Goal: Task Accomplishment & Management: Complete application form

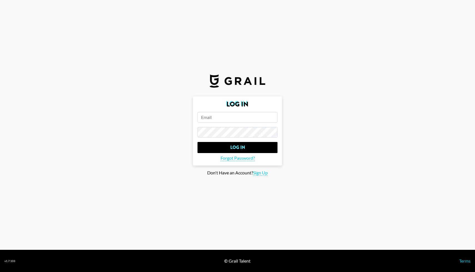
click at [230, 125] on form "Log In Log In Forgot Password?" at bounding box center [237, 131] width 89 height 69
click at [230, 116] on input "email" at bounding box center [237, 117] width 80 height 11
type input "[PERSON_NAME][EMAIL_ADDRESS][PERSON_NAME][DOMAIN_NAME]"
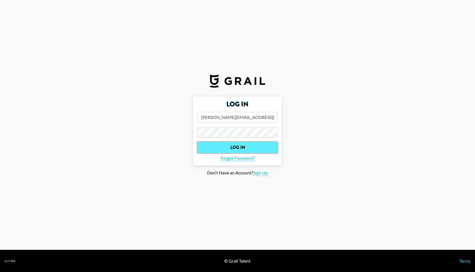
click at [238, 149] on input "Log In" at bounding box center [237, 147] width 80 height 11
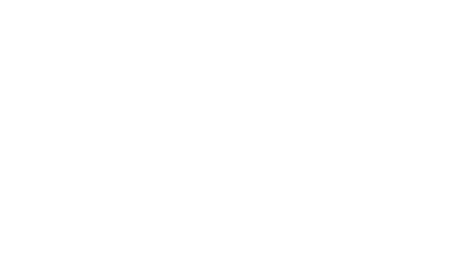
select select "Song"
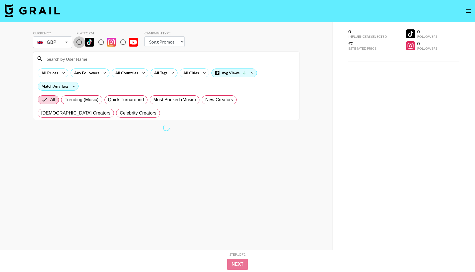
click at [81, 44] on input "radio" at bounding box center [79, 42] width 12 height 12
radio input "true"
click at [124, 65] on div at bounding box center [166, 59] width 266 height 14
click at [122, 60] on input at bounding box center [169, 58] width 253 height 9
type input "[PERSON_NAME]"
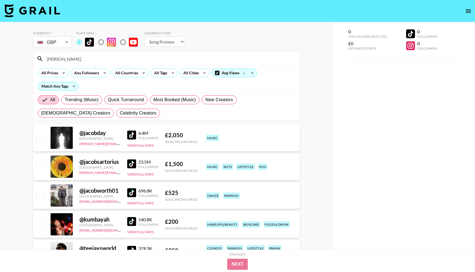
click at [134, 193] on img at bounding box center [131, 192] width 9 height 9
click at [39, 194] on input "checkbox" at bounding box center [39, 195] width 7 height 7
checkbox input "true"
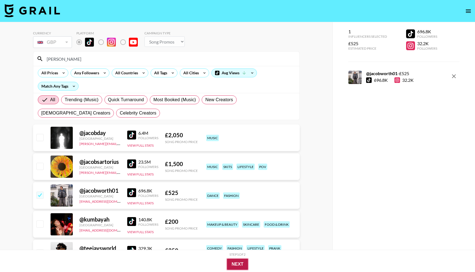
click at [235, 270] on button "Next" at bounding box center [237, 264] width 21 height 11
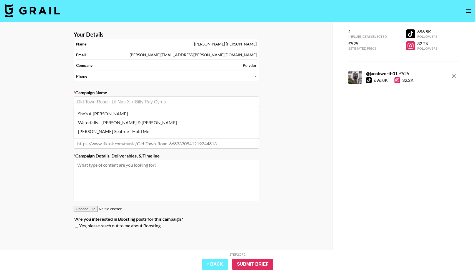
click at [88, 105] on input "text" at bounding box center [166, 102] width 179 height 6
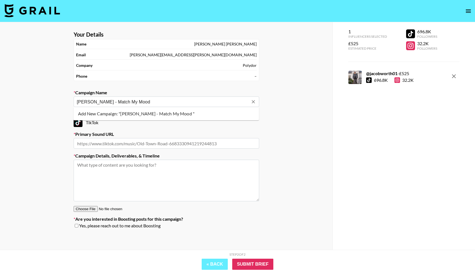
click at [128, 115] on li "Add New Campaign: "[PERSON_NAME] - Match My Mood "" at bounding box center [166, 113] width 185 height 9
type input "[PERSON_NAME] - Match My Mood"
click at [99, 145] on input "text" at bounding box center [166, 143] width 185 height 11
paste input "[URL][DOMAIN_NAME]"
type input "[URL][DOMAIN_NAME]"
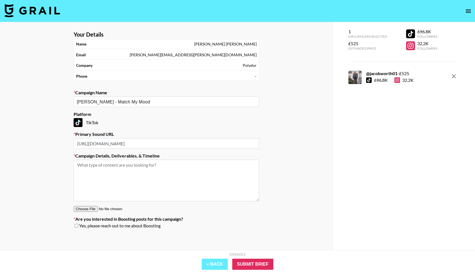
click at [93, 179] on textarea at bounding box center [166, 181] width 185 height 42
type textarea "Create a dance to 'Match My Mood'. Cross post across IG if please. Deadline: [D…"
click at [253, 264] on input "Submit Brief" at bounding box center [252, 264] width 41 height 11
